Goal: Complete application form

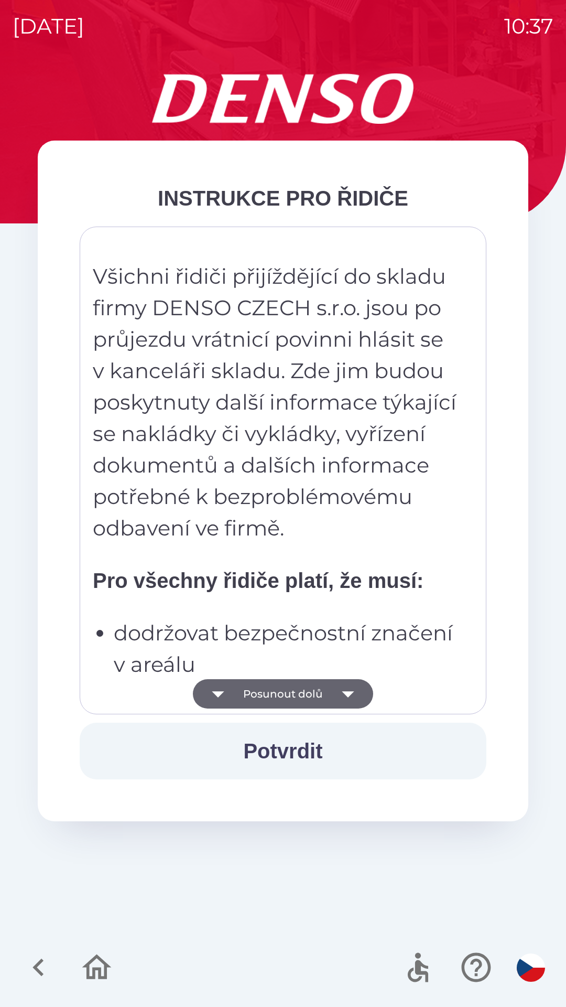
click at [243, 575] on strong "Pro všechny řidiče platí, že musí:" at bounding box center [258, 580] width 331 height 23
click at [252, 498] on p "Všichni řidiči přijíždějící do skladu firmy DENSO CZECH s.r.o. jsou po průjezdu…" at bounding box center [276, 402] width 366 height 283
click at [274, 417] on p "Všichni řidiči přijíždějící do skladu firmy DENSO CZECH s.r.o. jsou po průjezdu…" at bounding box center [276, 402] width 366 height 283
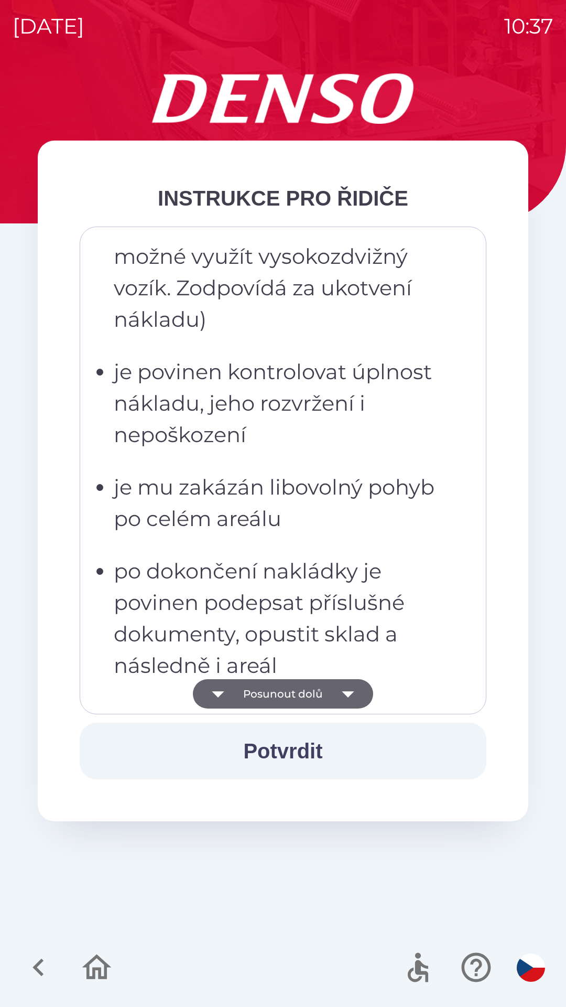
click at [292, 555] on p "po dokončení nakládky je povinen podepsat příslušné dokumenty, opustit sklad a …" at bounding box center [286, 618] width 345 height 126
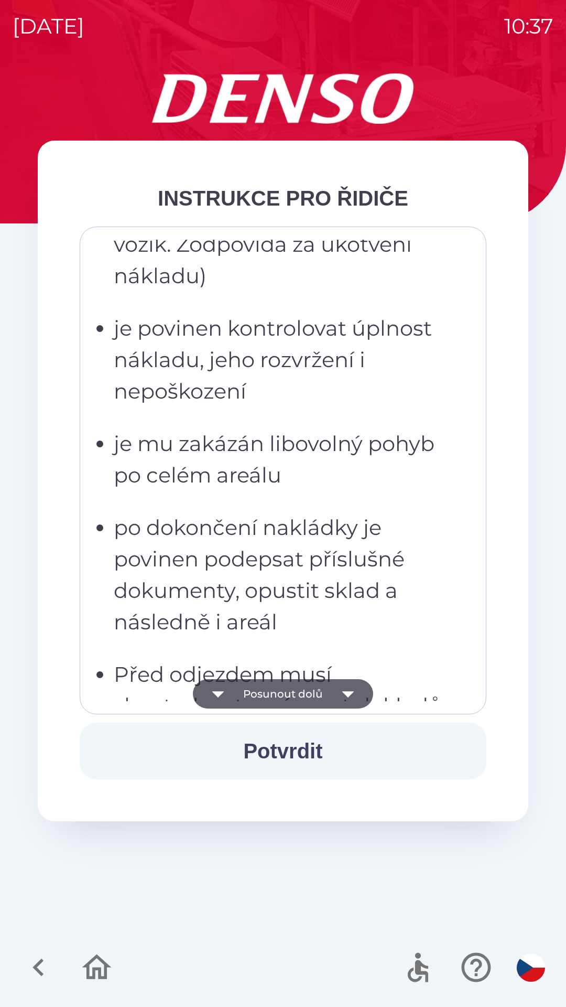
click at [309, 448] on p "je mu zakázán libovolný pohyb po celém areálu" at bounding box center [286, 459] width 345 height 63
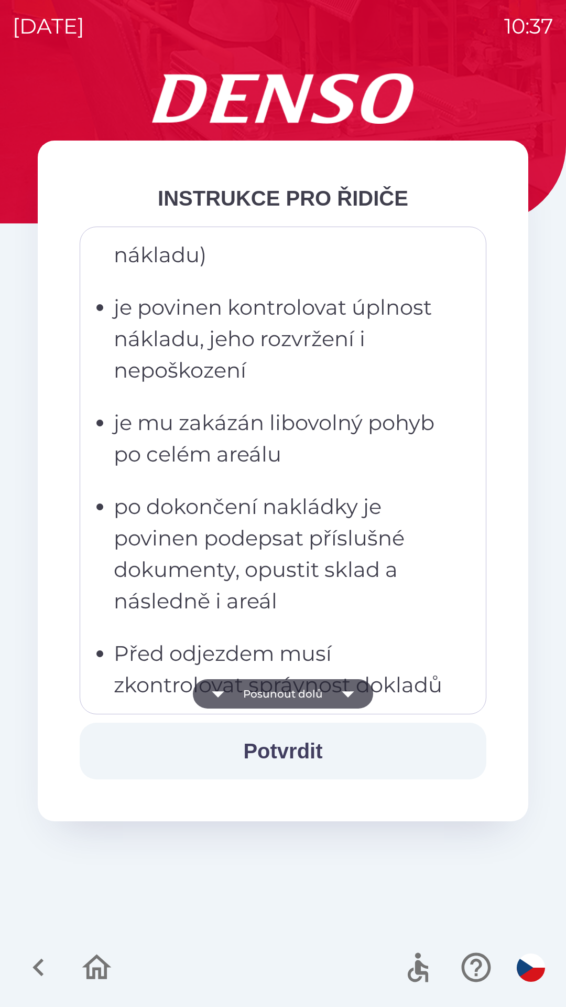
click at [341, 376] on p "je povinen kontrolovat úplnost nákladu, jeho rozvržení i nepoškození" at bounding box center [286, 339] width 345 height 94
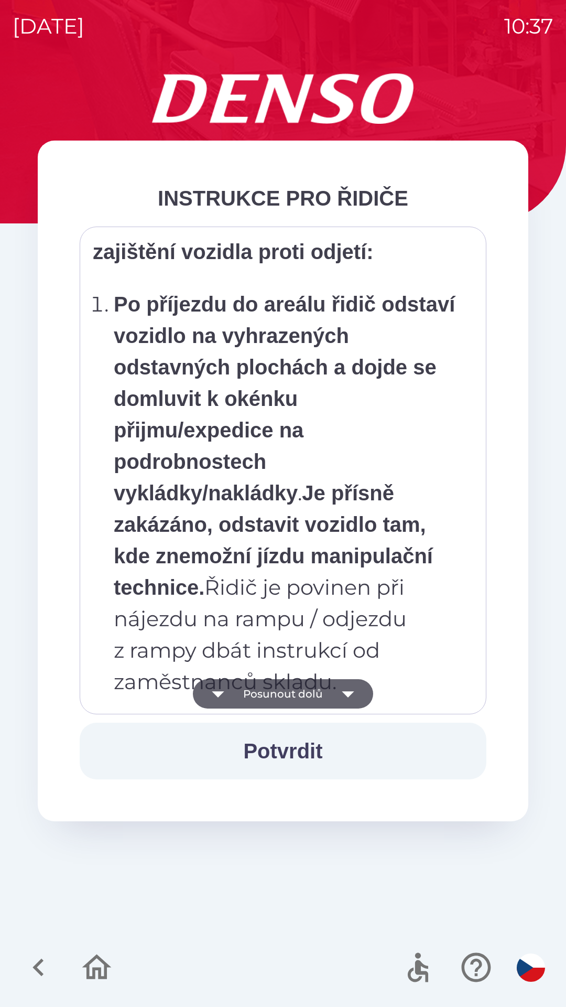
scroll to position [5894, 0]
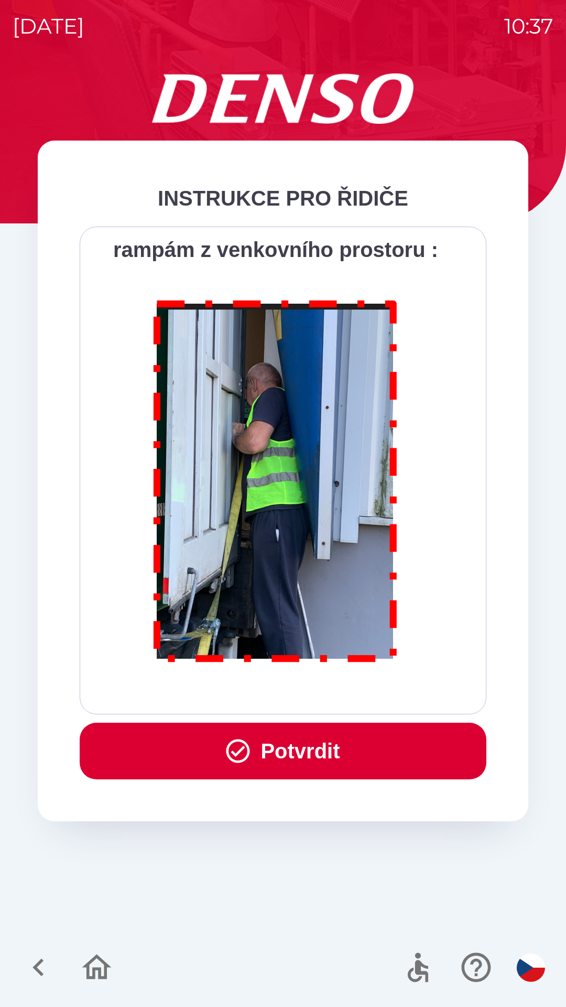
click at [328, 741] on button "Potvrdit" at bounding box center [283, 751] width 407 height 57
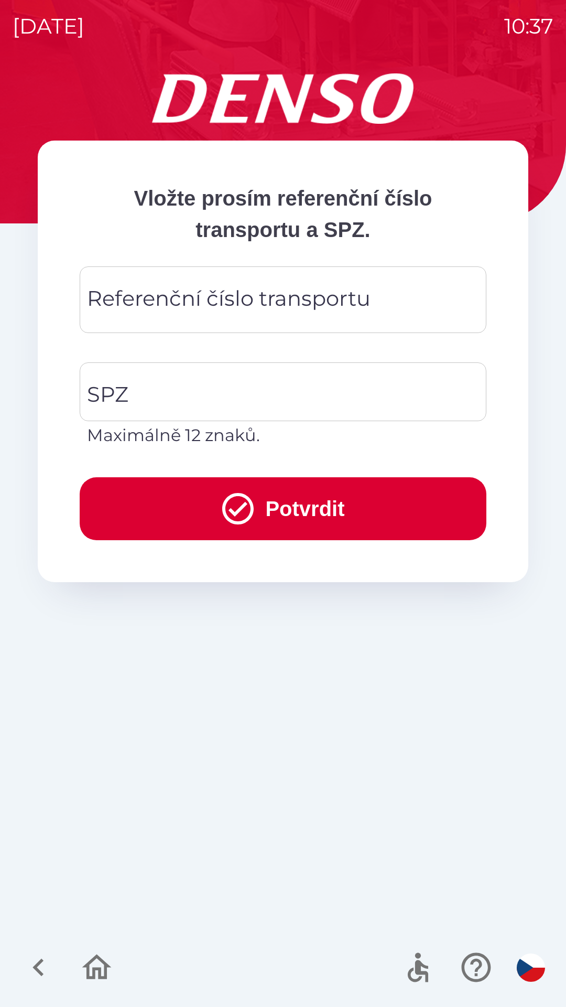
click at [298, 298] on div "Referenční číslo transportu Referenční číslo transportu" at bounding box center [283, 299] width 407 height 67
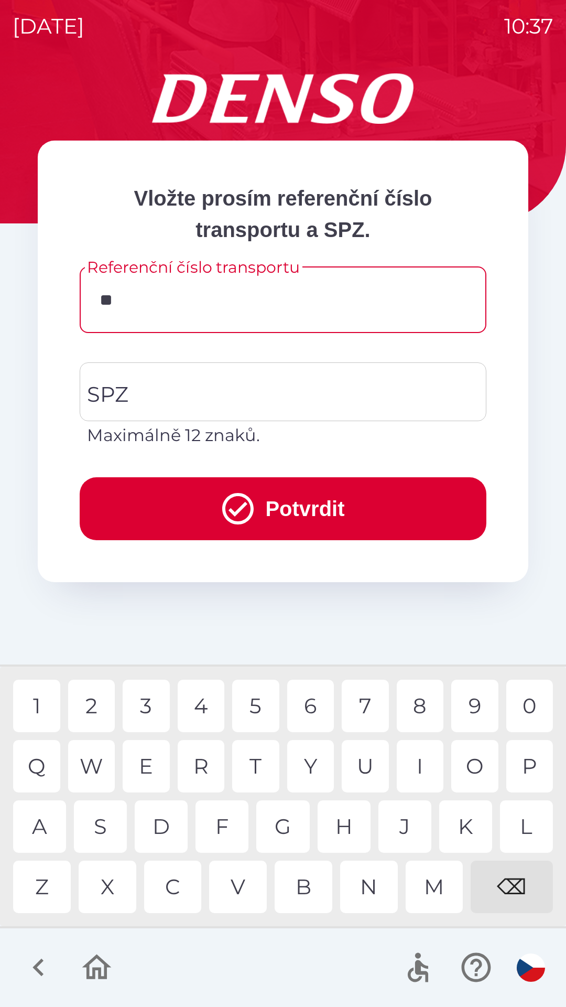
click at [526, 694] on div "0" at bounding box center [530, 706] width 47 height 52
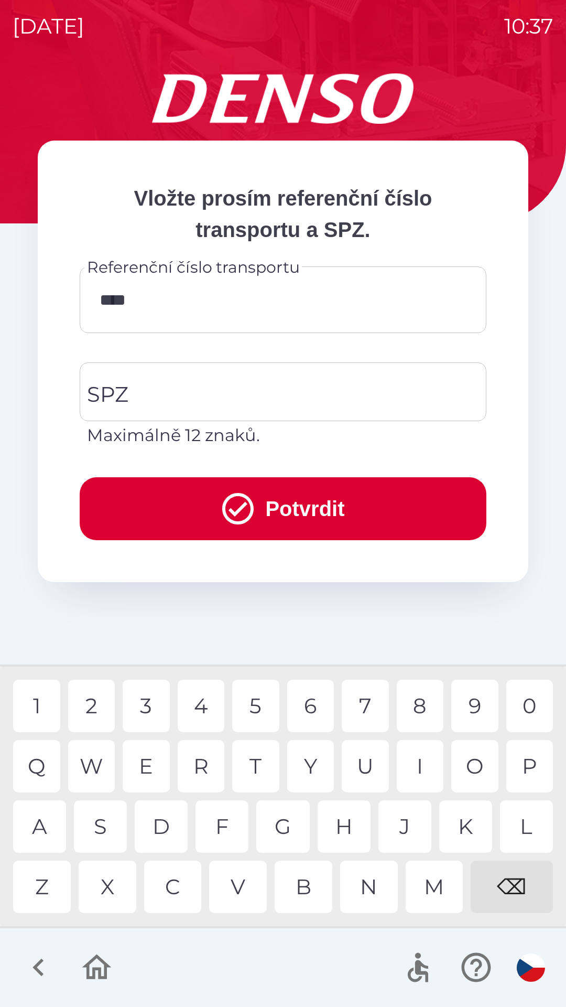
click at [526, 769] on div "P" at bounding box center [530, 766] width 47 height 52
click at [527, 704] on div "0" at bounding box center [530, 706] width 47 height 52
click at [95, 696] on div "2" at bounding box center [91, 706] width 47 height 52
type input "********"
click at [234, 383] on input "SPZ" at bounding box center [275, 391] width 382 height 49
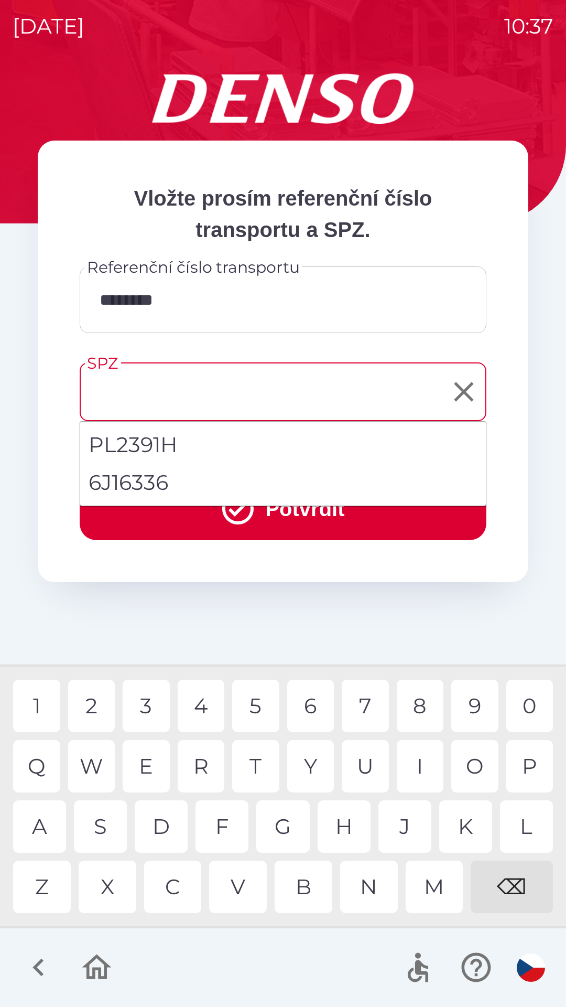
click at [160, 480] on li "6J16336" at bounding box center [283, 483] width 406 height 38
type input "*******"
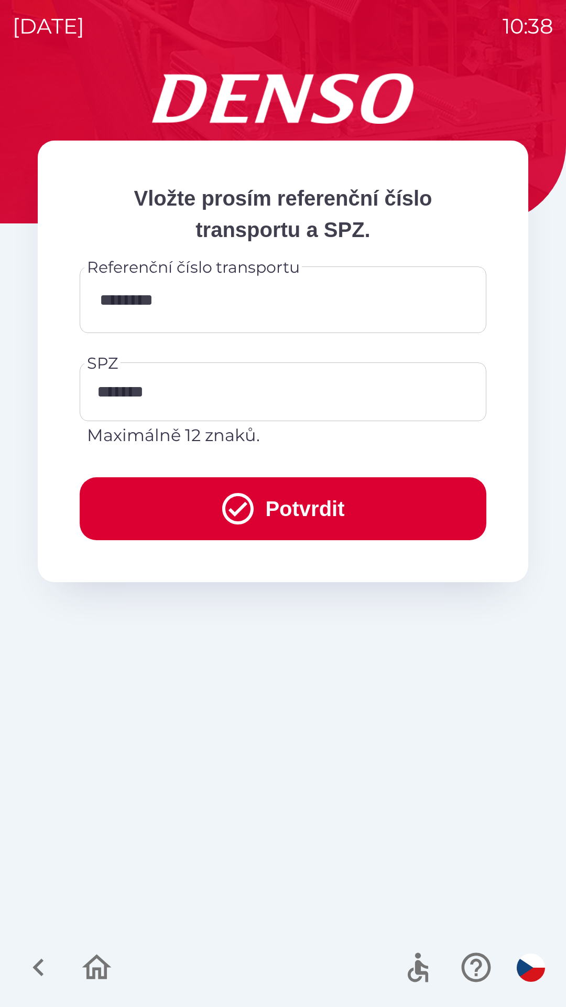
click at [284, 500] on button "Potvrdit" at bounding box center [283, 508] width 407 height 63
